Goal: Task Accomplishment & Management: Use online tool/utility

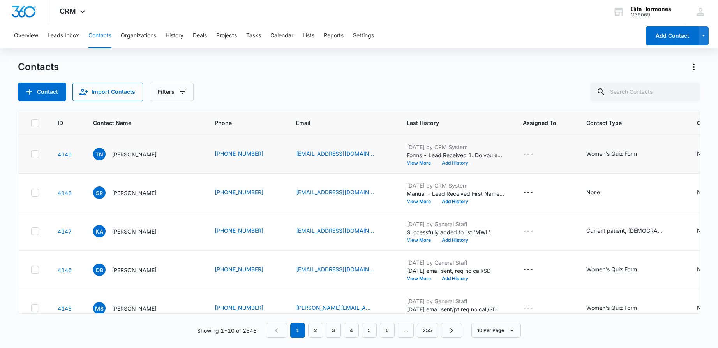
click at [436, 162] on button "Add History" at bounding box center [454, 163] width 37 height 5
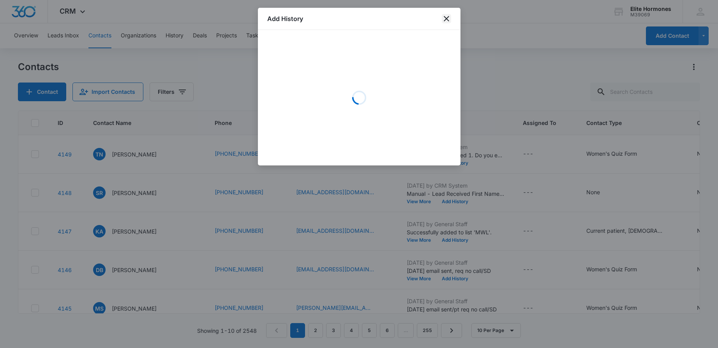
click at [447, 15] on icon "close" at bounding box center [446, 18] width 9 height 9
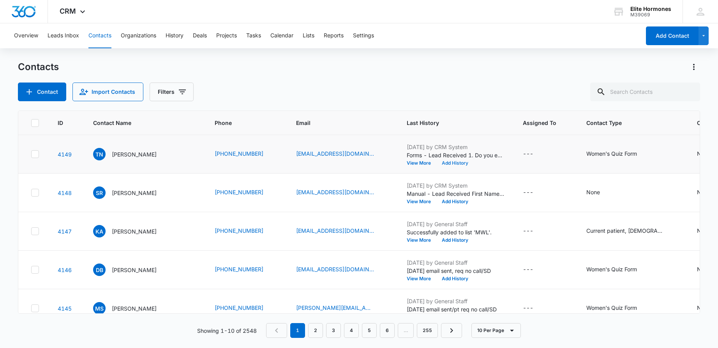
click at [442, 165] on button "Add History" at bounding box center [454, 163] width 37 height 5
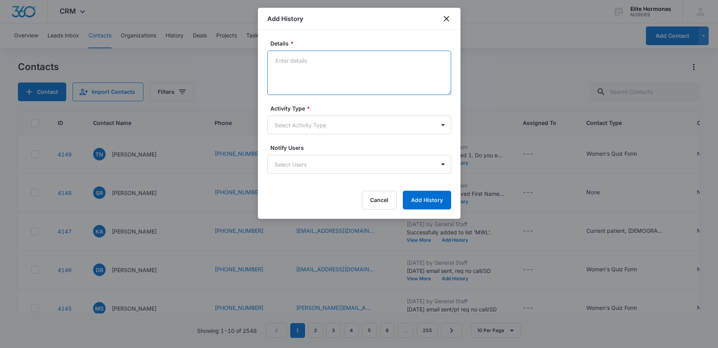
click at [368, 69] on textarea "Details *" at bounding box center [359, 73] width 184 height 44
type textarea "[DATE] email sent, req call--attempted to call pt x2, call failed each time. se…"
click at [363, 125] on body "CRM Apps Reputation Websites Forms CRM Email Social Content Ads Intelligence Fi…" at bounding box center [359, 174] width 718 height 348
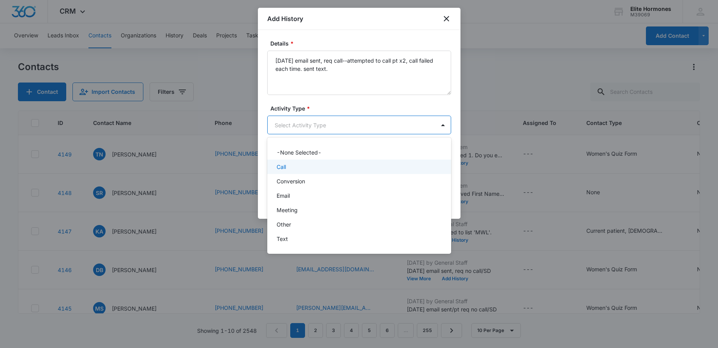
click at [335, 173] on div "Call" at bounding box center [359, 167] width 184 height 14
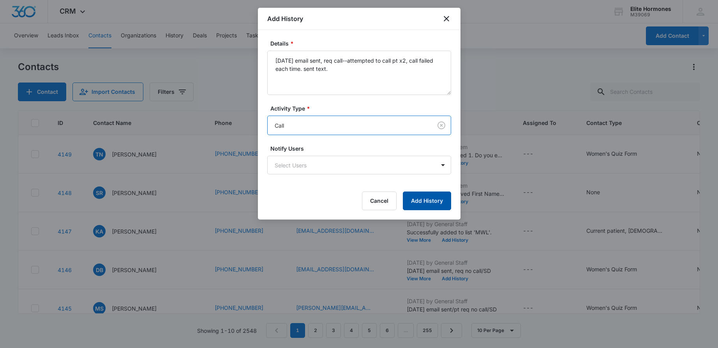
click at [426, 201] on button "Add History" at bounding box center [427, 201] width 48 height 19
click at [449, 17] on icon "close" at bounding box center [446, 18] width 9 height 9
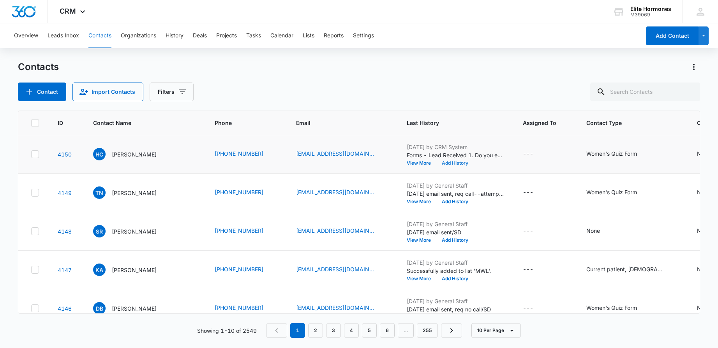
click at [440, 164] on button "Add History" at bounding box center [454, 163] width 37 height 5
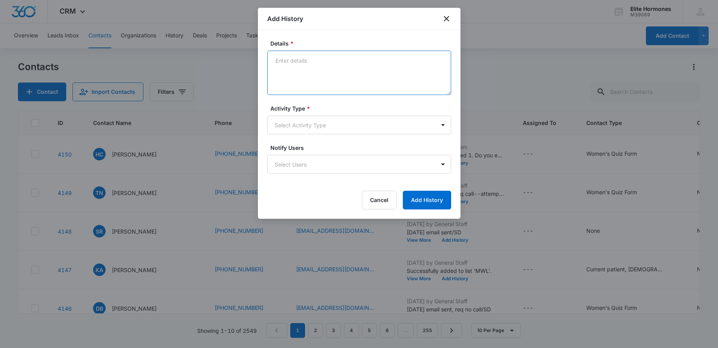
click at [340, 69] on textarea "Details *" at bounding box center [359, 73] width 184 height 44
type textarea "9/9/25 email sent, req call ran out of time to call pt today/SD"
click at [349, 126] on body "CRM Apps Reputation Websites Forms CRM Email Social Content Ads Intelligence Fi…" at bounding box center [359, 174] width 718 height 348
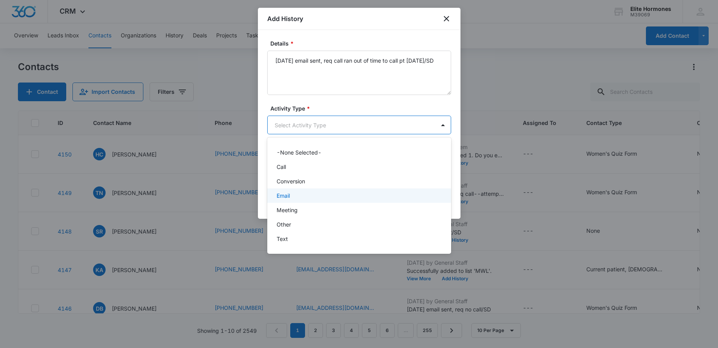
click at [344, 193] on div "Email" at bounding box center [359, 196] width 164 height 8
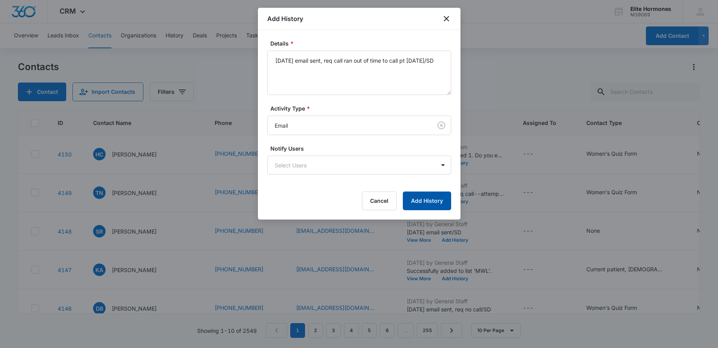
click at [429, 203] on button "Add History" at bounding box center [427, 201] width 48 height 19
click at [448, 19] on icon "close" at bounding box center [446, 18] width 9 height 9
